Goal: Check status: Check status

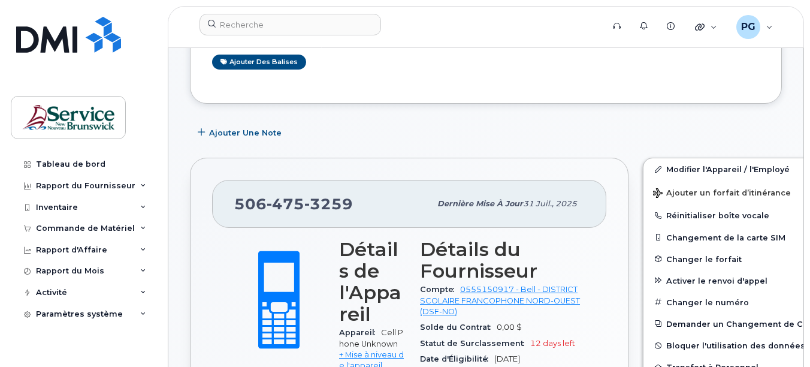
scroll to position [169, 0]
click at [75, 209] on div "Inventaire" at bounding box center [57, 207] width 42 height 10
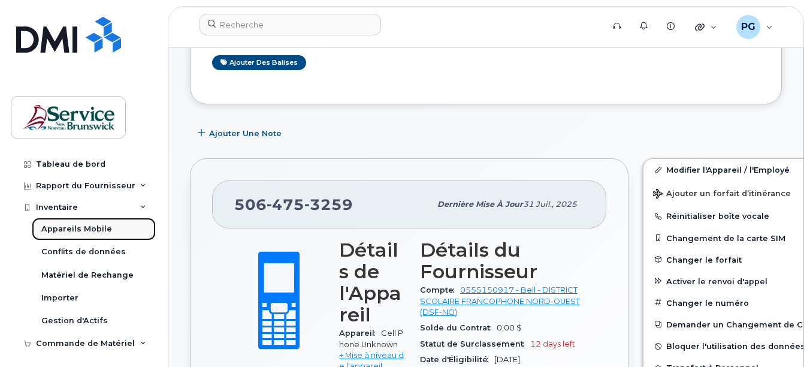
click at [80, 232] on div "Appareils Mobile" at bounding box center [76, 228] width 71 height 11
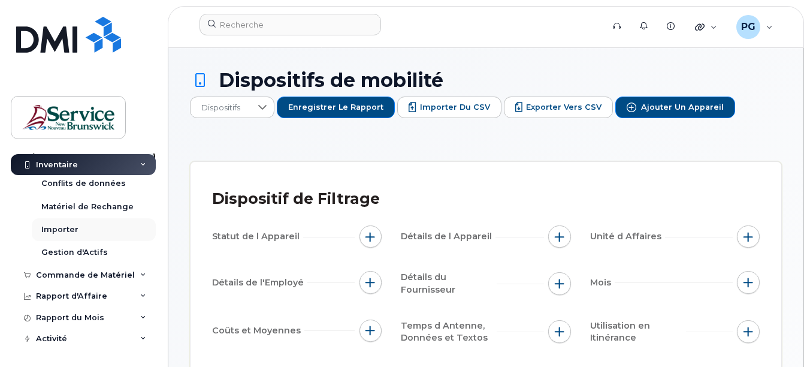
scroll to position [90, 0]
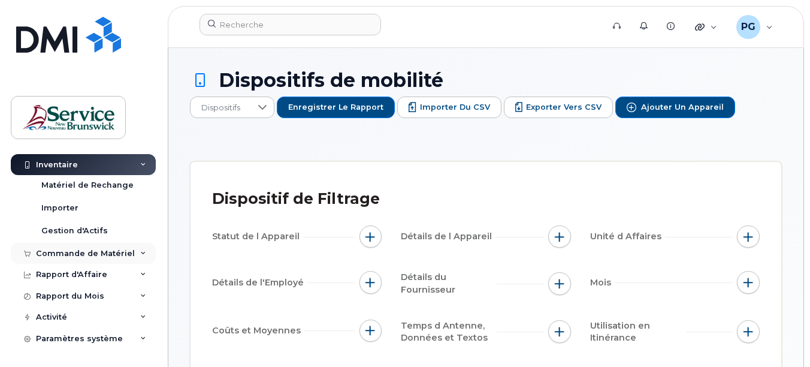
click at [91, 255] on div "Commande de Matériel" at bounding box center [85, 254] width 99 height 10
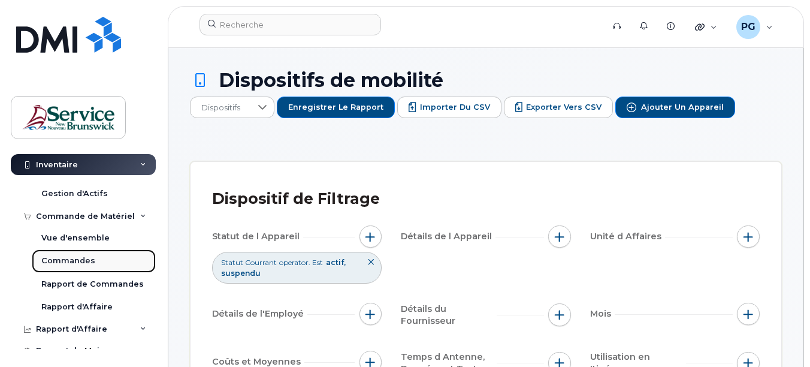
click at [85, 264] on div "Commandes" at bounding box center [68, 260] width 54 height 11
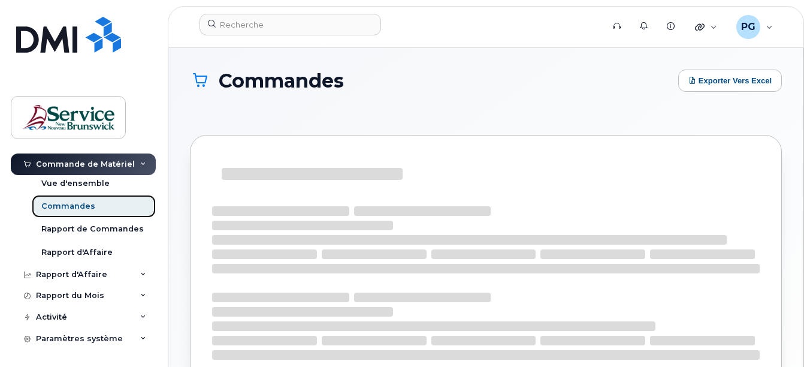
scroll to position [67, 0]
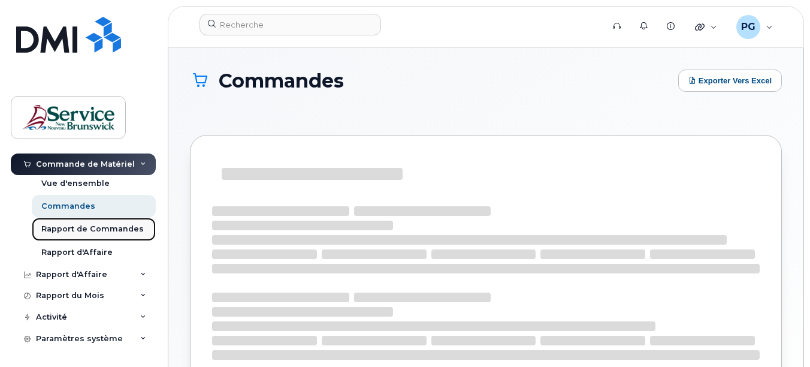
click at [101, 229] on div "Rapport de Commandes" at bounding box center [92, 228] width 102 height 11
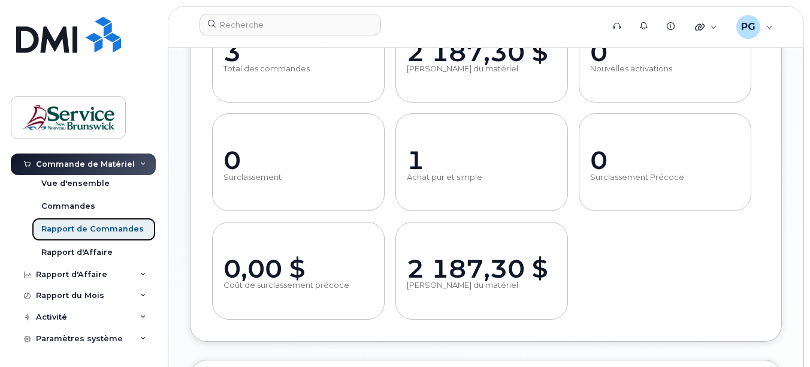
scroll to position [589, 0]
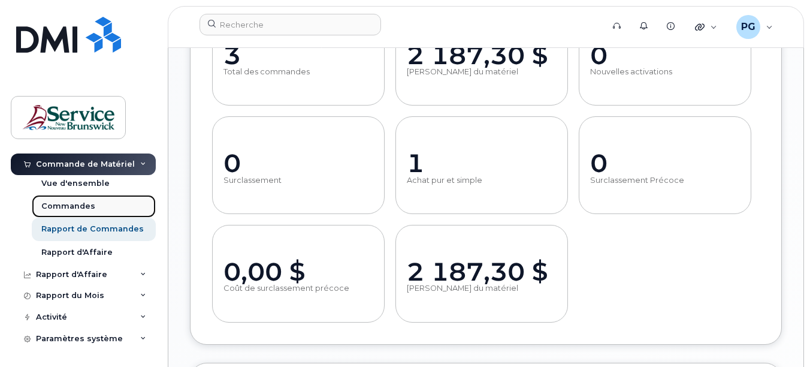
click at [98, 202] on link "Commandes" at bounding box center [94, 206] width 124 height 23
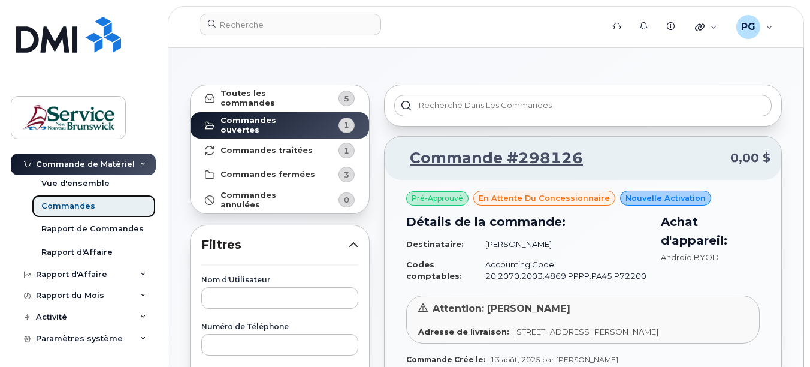
scroll to position [49, 0]
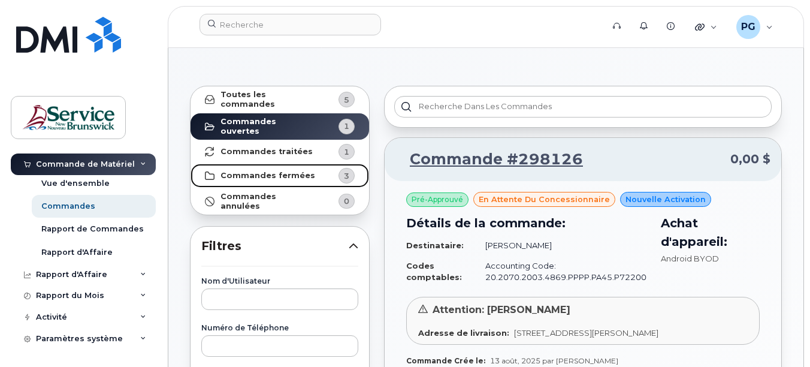
click at [259, 171] on strong "Commandes fermées" at bounding box center [267, 176] width 95 height 10
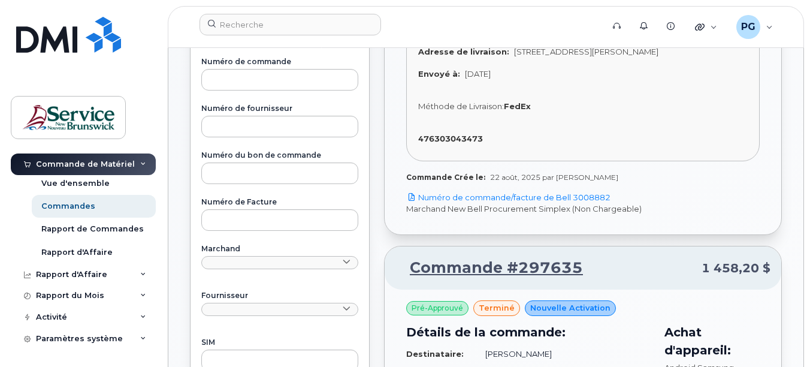
scroll to position [362, 0]
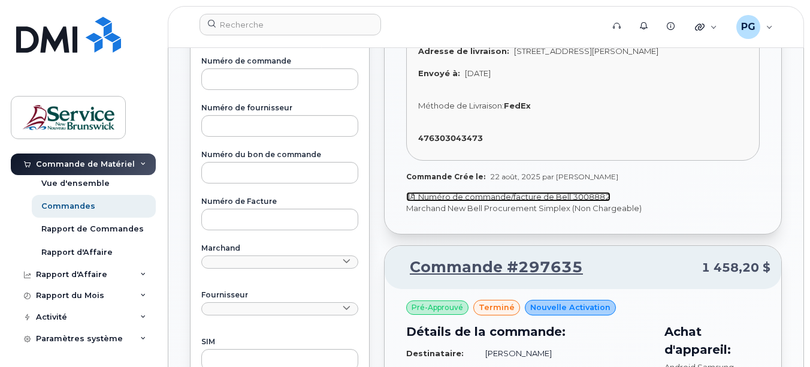
click at [568, 196] on link "Numéro de commande/facture de Bell 3008882" at bounding box center [508, 197] width 204 height 10
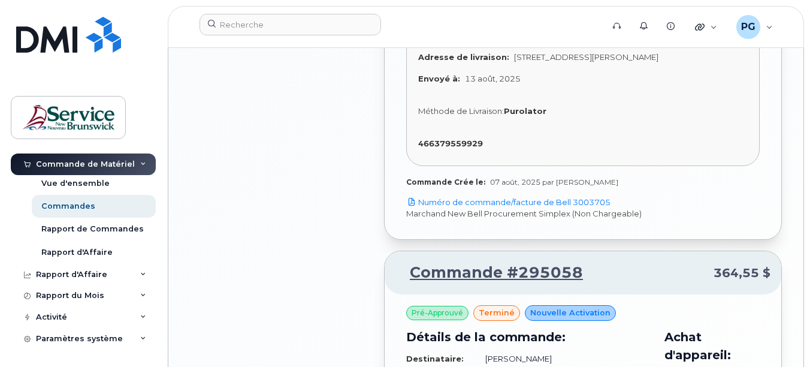
scroll to position [1015, 0]
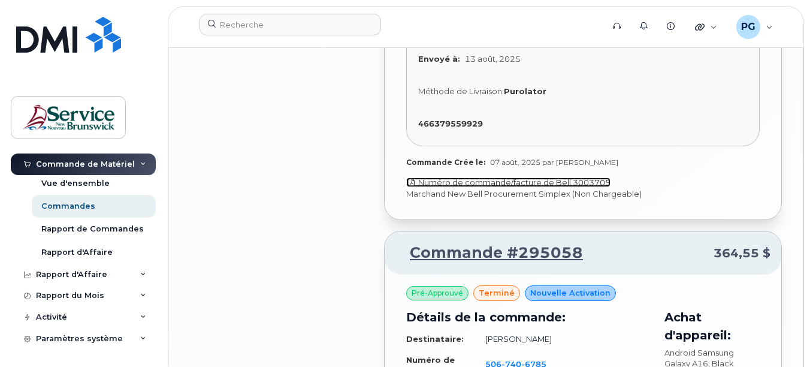
click at [573, 183] on link "Numéro de commande/facture de Bell 3003705" at bounding box center [508, 182] width 204 height 10
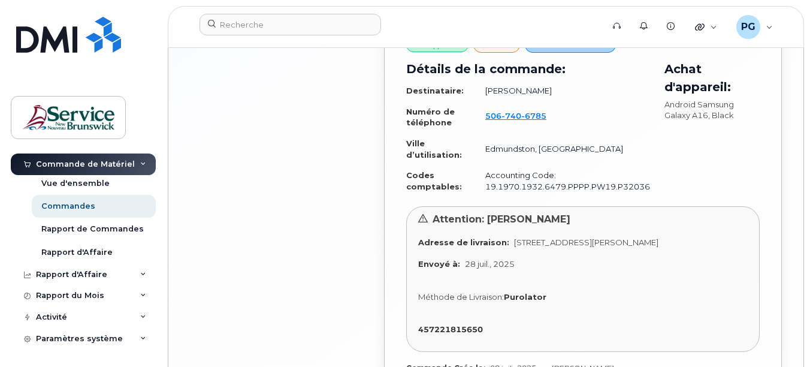
scroll to position [1393, 0]
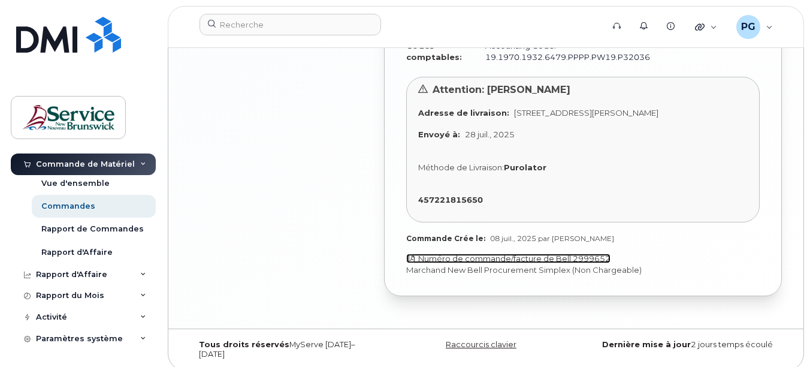
click at [412, 257] on icon at bounding box center [411, 258] width 8 height 8
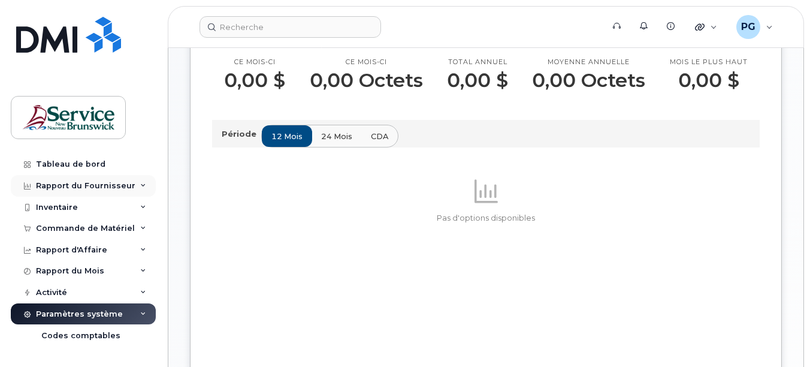
click at [129, 178] on div "Rapport du Fournisseur" at bounding box center [83, 186] width 145 height 22
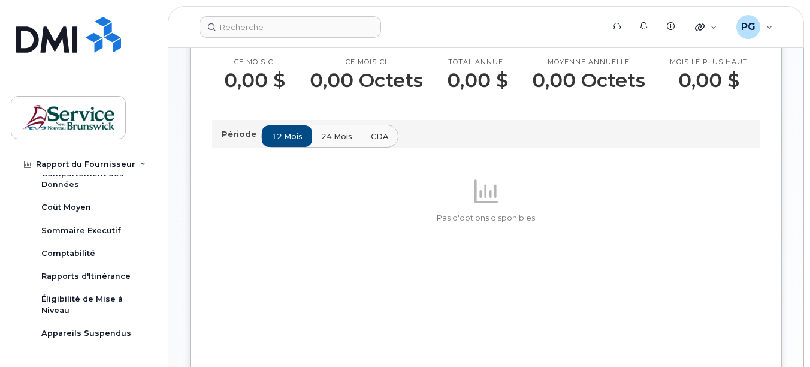
scroll to position [114, 0]
click at [72, 252] on div "Comptabilité" at bounding box center [68, 252] width 54 height 11
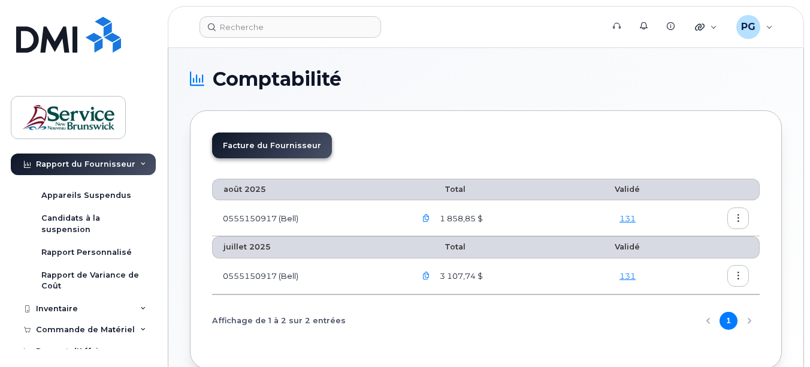
scroll to position [251, 0]
click at [745, 320] on div "Affichage de 1 à 2 sur 2 entrées 1" at bounding box center [485, 320] width 547 height 31
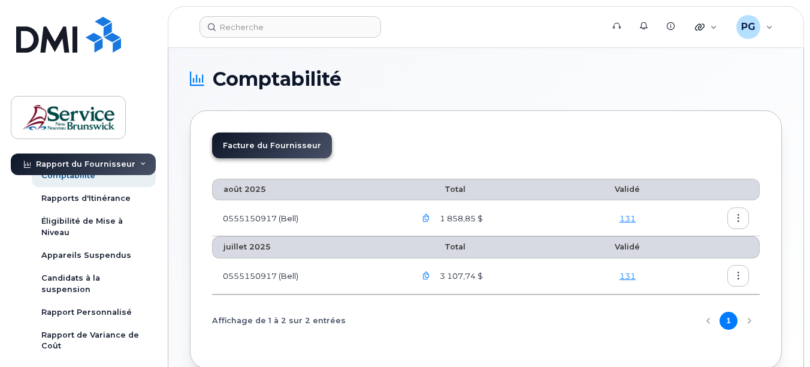
scroll to position [192, 0]
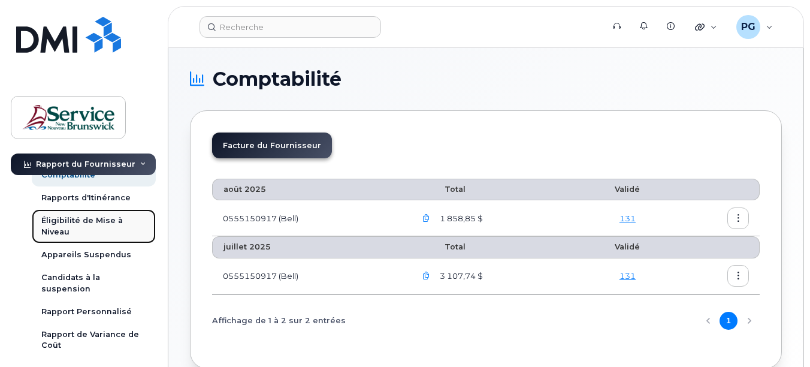
click at [91, 227] on div "Éligibilité de Mise à Niveau" at bounding box center [93, 226] width 105 height 22
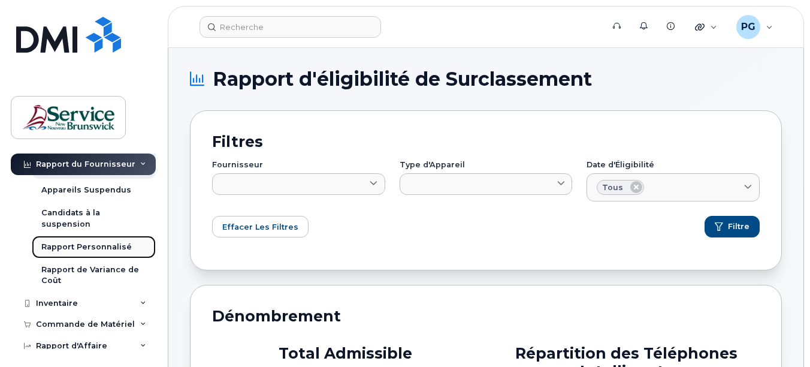
click at [86, 249] on div "Rapport Personnalisé" at bounding box center [86, 246] width 90 height 11
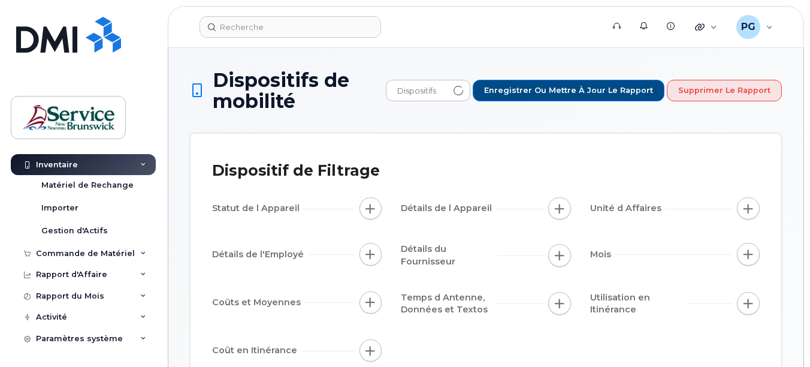
scroll to position [90, 0]
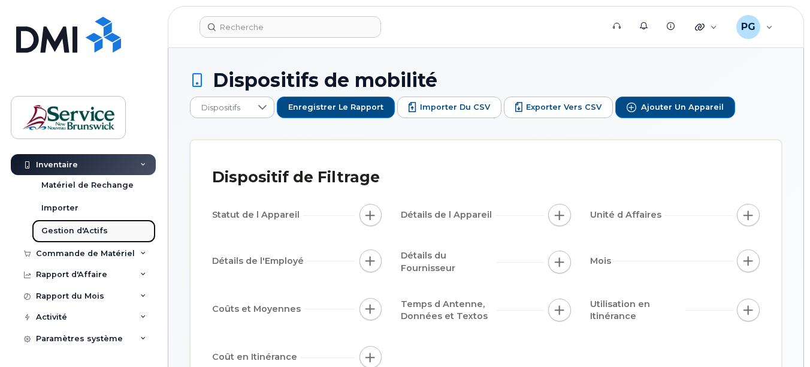
click at [87, 223] on link "Gestion d'Actifs" at bounding box center [94, 230] width 124 height 23
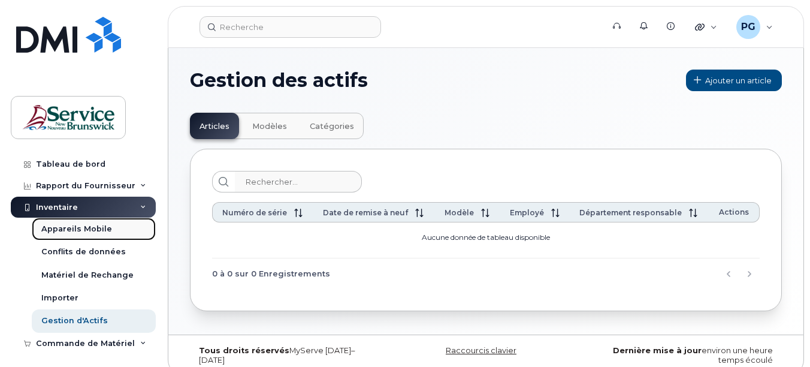
click at [77, 233] on div "Appareils Mobile" at bounding box center [76, 228] width 71 height 11
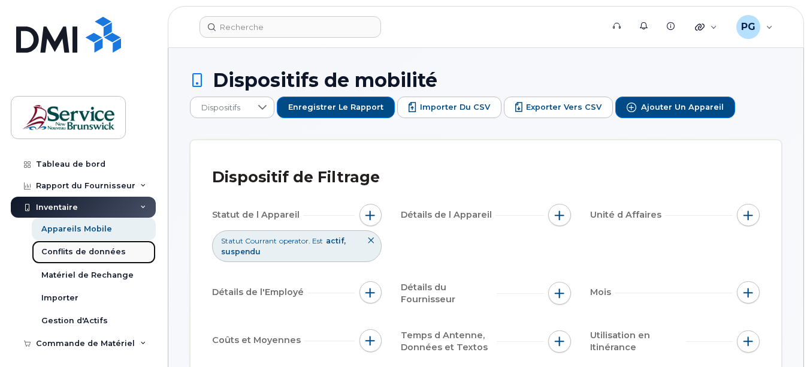
click at [77, 255] on div "Conflits de données" at bounding box center [83, 251] width 84 height 11
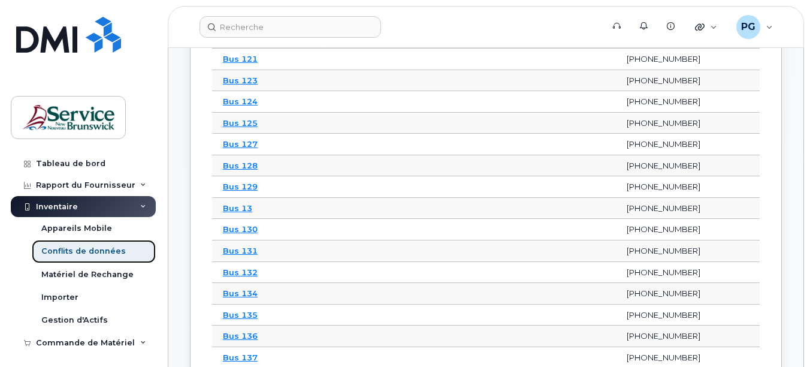
scroll to position [516, 0]
click at [107, 181] on div "Rapport du Fournisseur" at bounding box center [85, 185] width 99 height 10
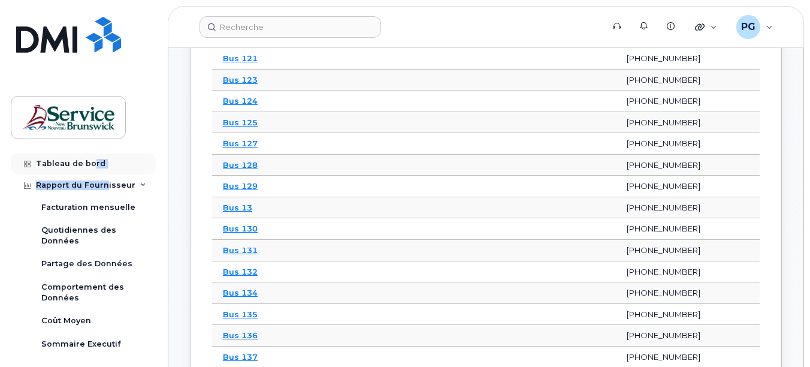
scroll to position [0, 0]
drag, startPoint x: 107, startPoint y: 181, endPoint x: 84, endPoint y: 167, distance: 26.9
click at [84, 167] on div "Tableau de bord Rapport du Fournisseur Facturation mensuelle Quotidiennes des D…" at bounding box center [85, 250] width 148 height 195
drag, startPoint x: 84, startPoint y: 167, endPoint x: 57, endPoint y: 161, distance: 27.7
click at [57, 161] on div "Tableau de bord" at bounding box center [70, 164] width 69 height 10
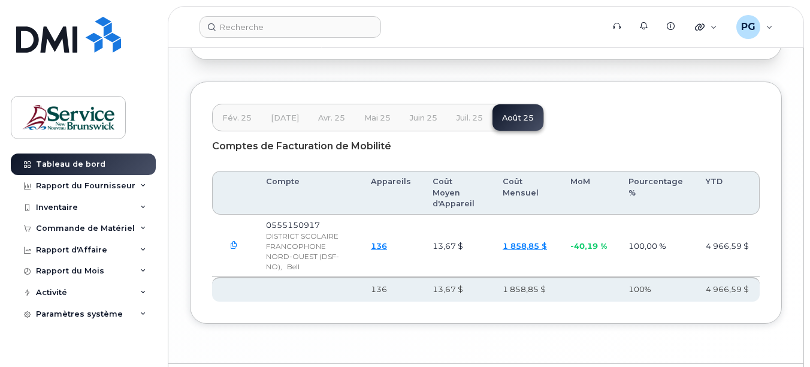
scroll to position [2050, 0]
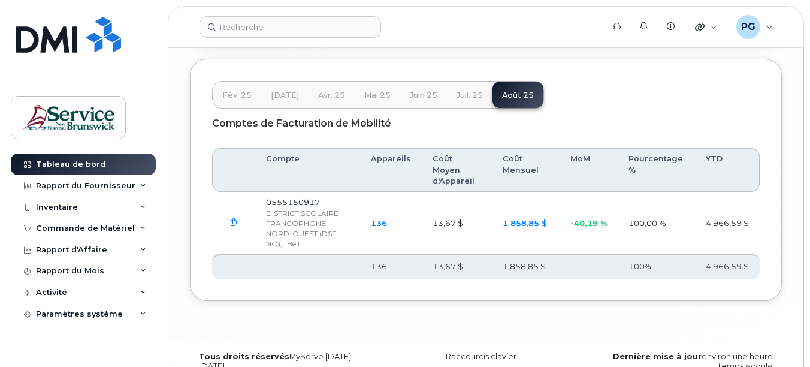
click at [224, 99] on span "fév. 25" at bounding box center [236, 95] width 29 height 10
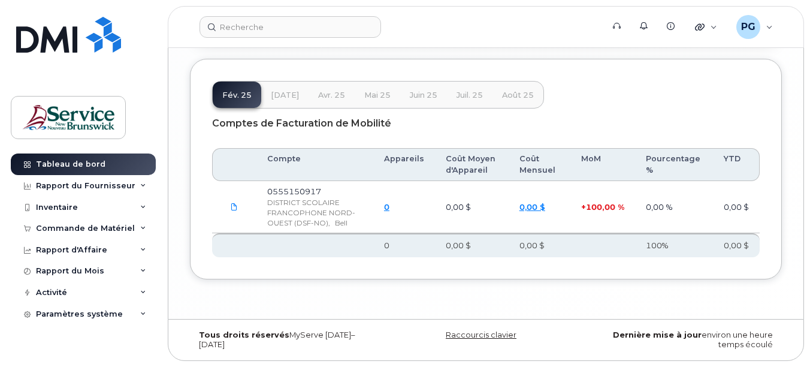
click at [286, 98] on span "mar. 25" at bounding box center [285, 95] width 28 height 10
click at [338, 93] on span "avr. 25" at bounding box center [331, 95] width 27 height 10
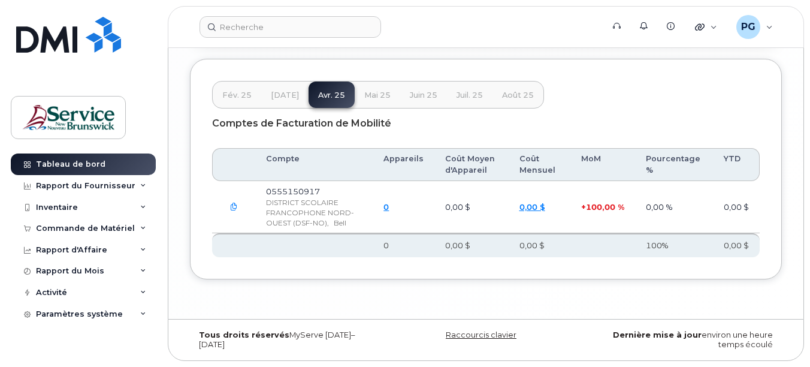
click at [383, 95] on span "mai 25" at bounding box center [377, 95] width 26 height 10
click at [419, 96] on span "juin 25" at bounding box center [424, 95] width 28 height 10
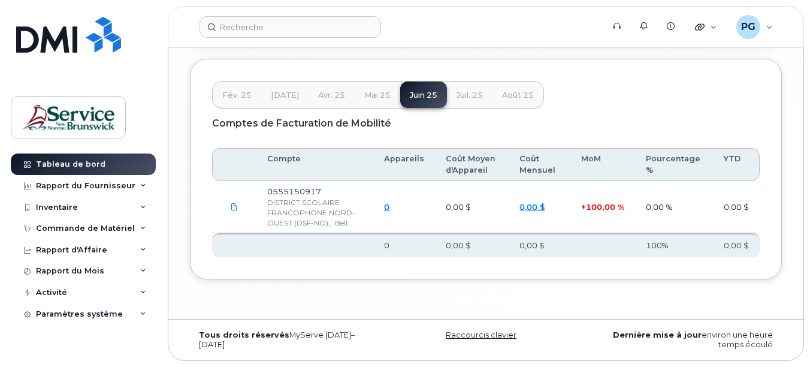
click at [474, 94] on span "juil. 25" at bounding box center [469, 95] width 26 height 10
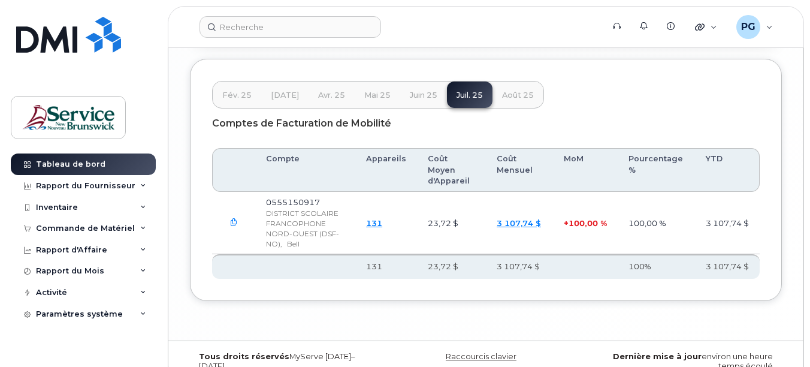
click at [517, 94] on span "août 25" at bounding box center [518, 95] width 32 height 10
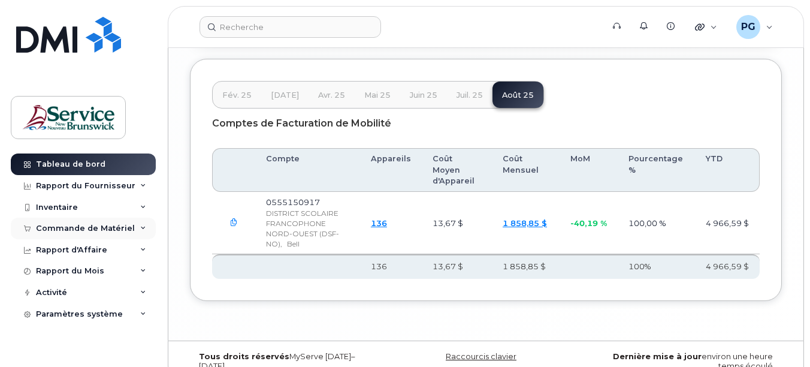
click at [104, 220] on div "Commande de Matériel" at bounding box center [83, 228] width 145 height 22
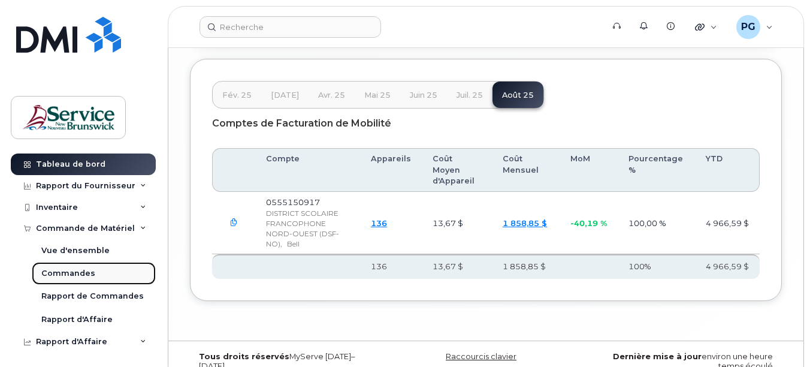
click at [78, 265] on link "Commandes" at bounding box center [94, 273] width 124 height 23
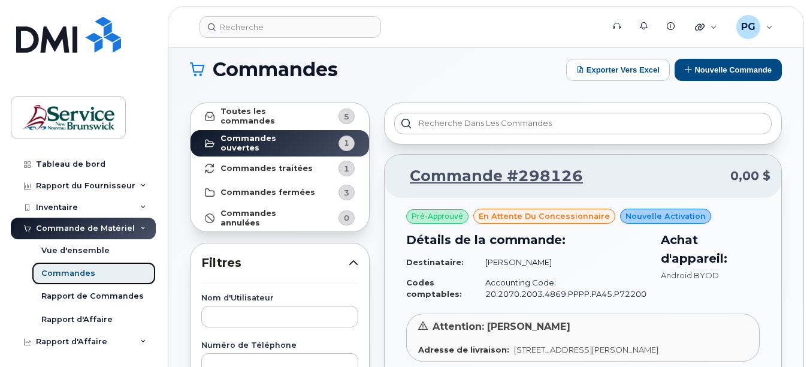
scroll to position [13, 0]
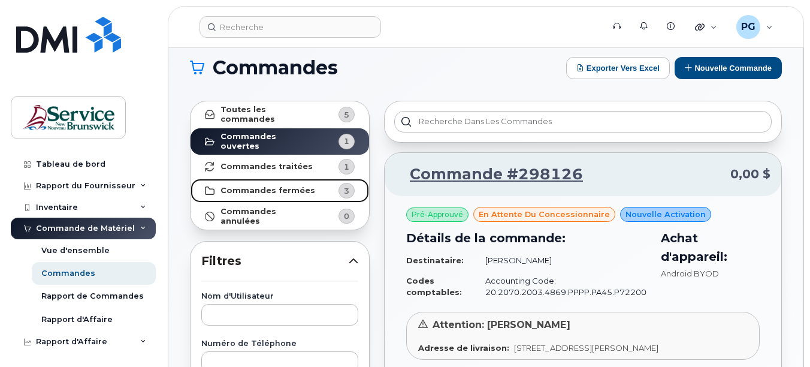
click at [302, 186] on strong "Commandes fermées" at bounding box center [267, 191] width 95 height 10
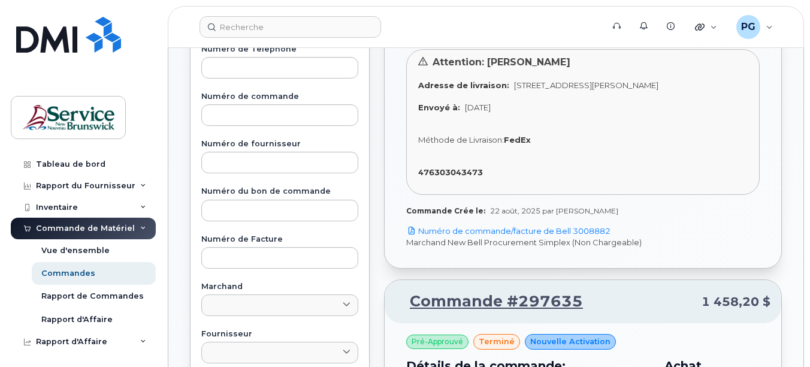
scroll to position [268, 0]
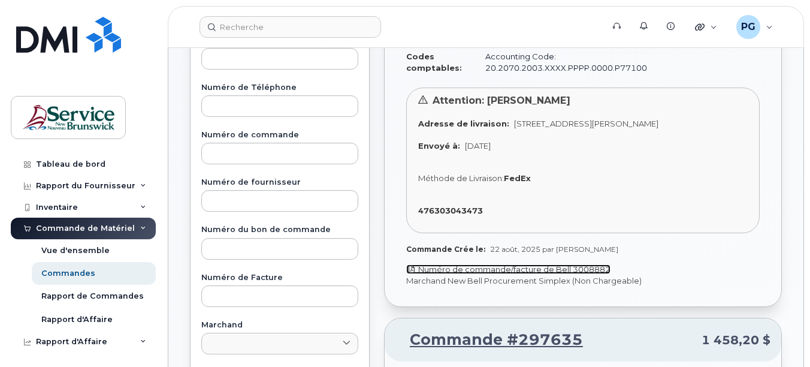
click at [547, 267] on link "Numéro de commande/facture de Bell 3008882" at bounding box center [508, 269] width 204 height 10
